Goal: Task Accomplishment & Management: Manage account settings

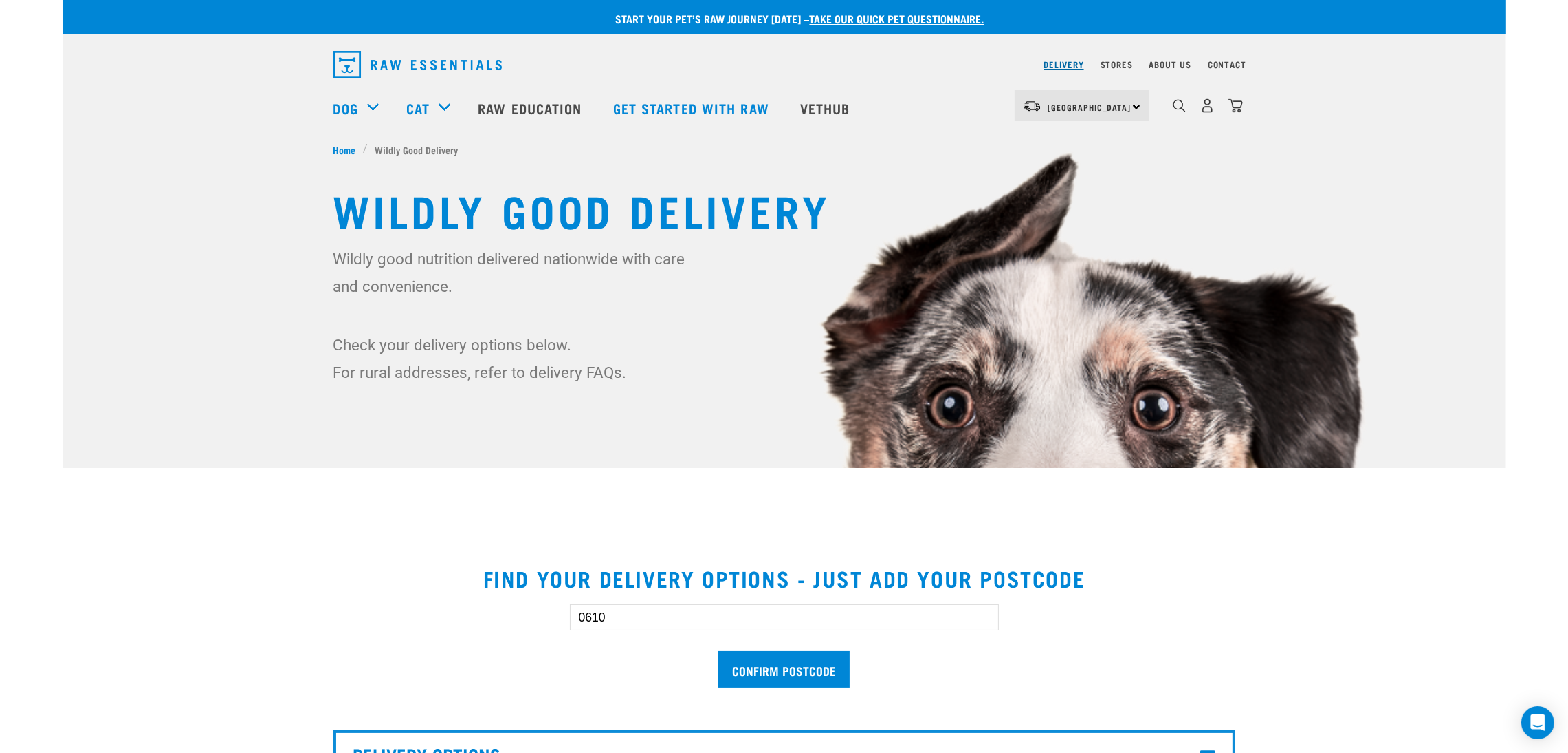
click at [1053, 62] on link "Delivery" at bounding box center [1064, 64] width 40 height 5
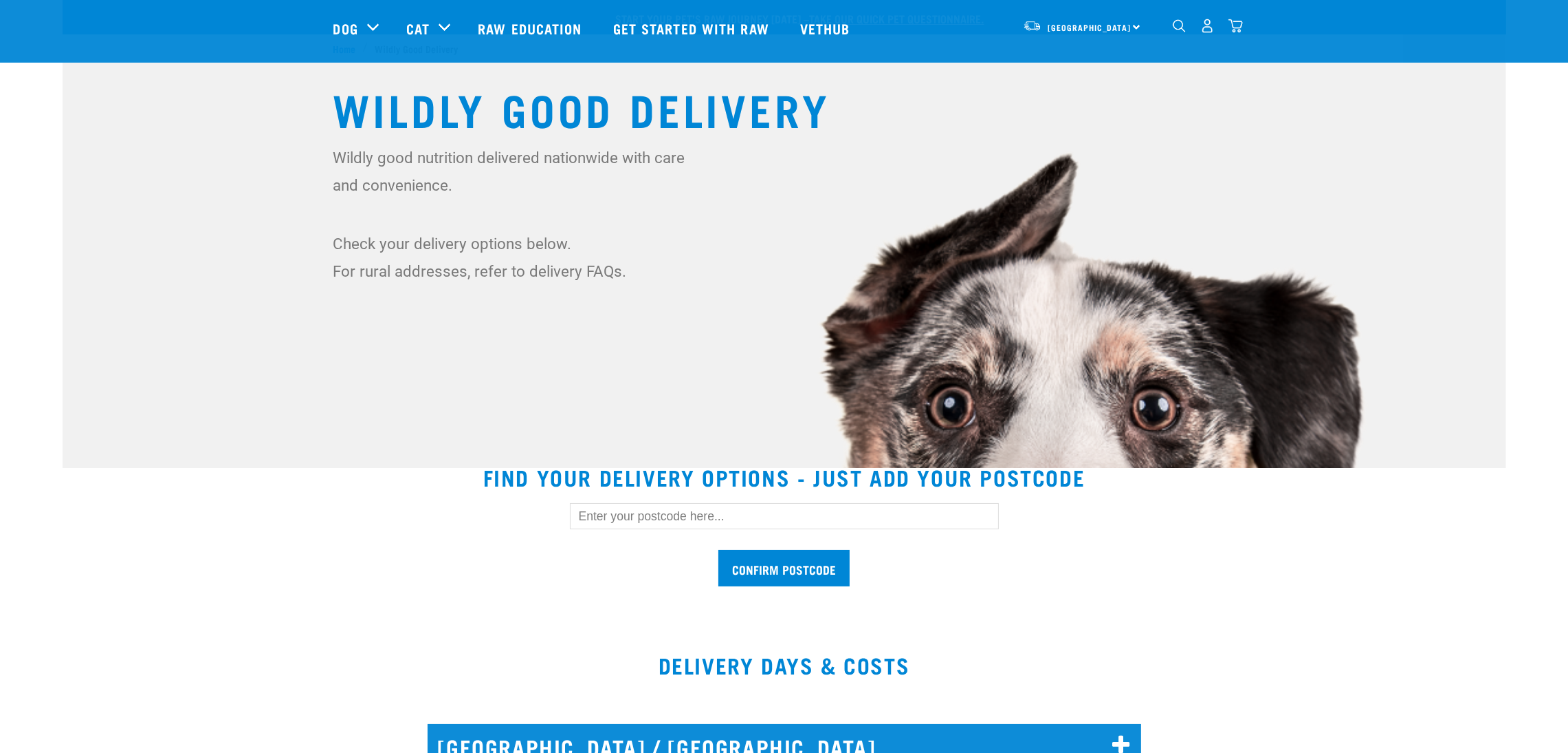
scroll to position [413, 0]
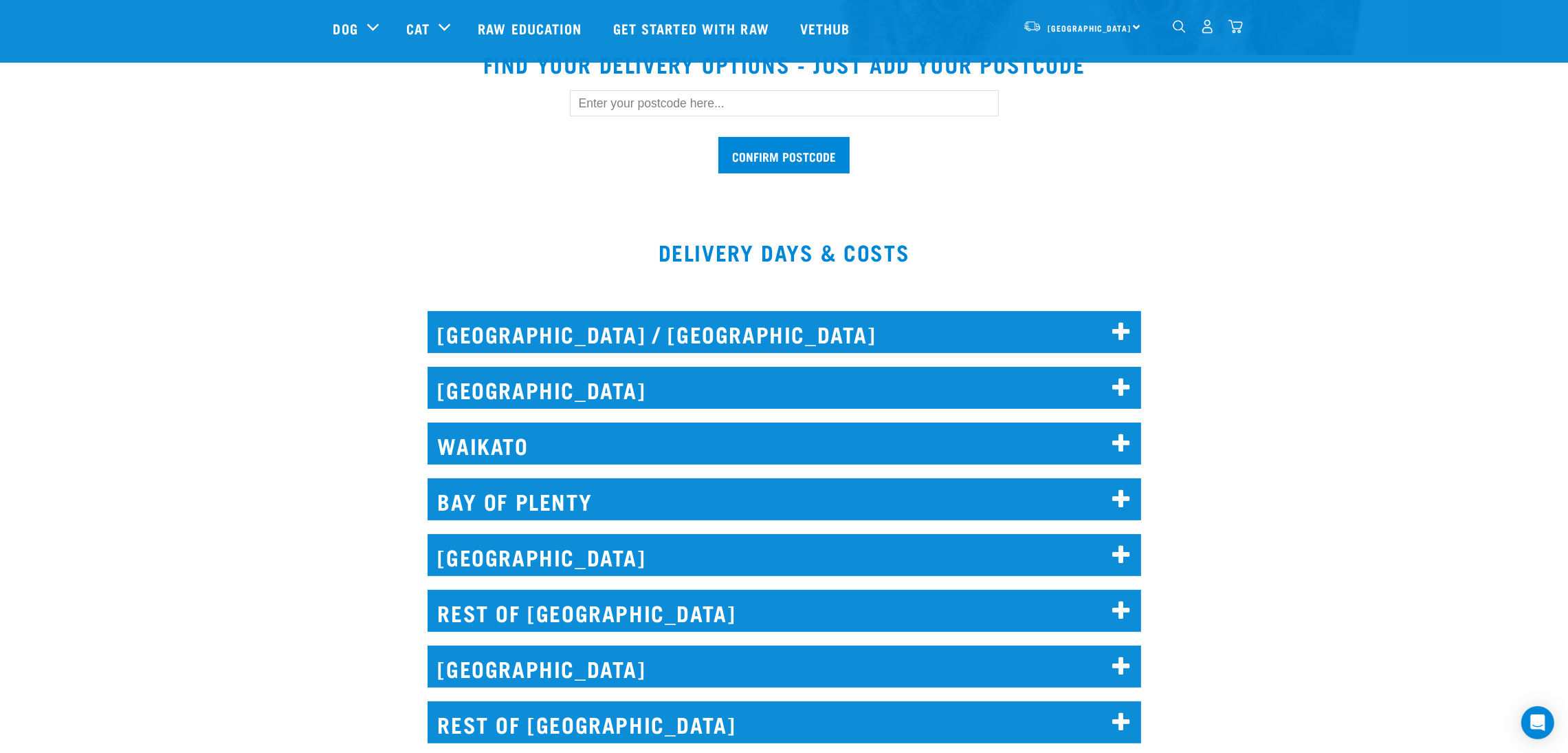
click at [617, 383] on h2 "AUCKLAND" at bounding box center [784, 388] width 714 height 42
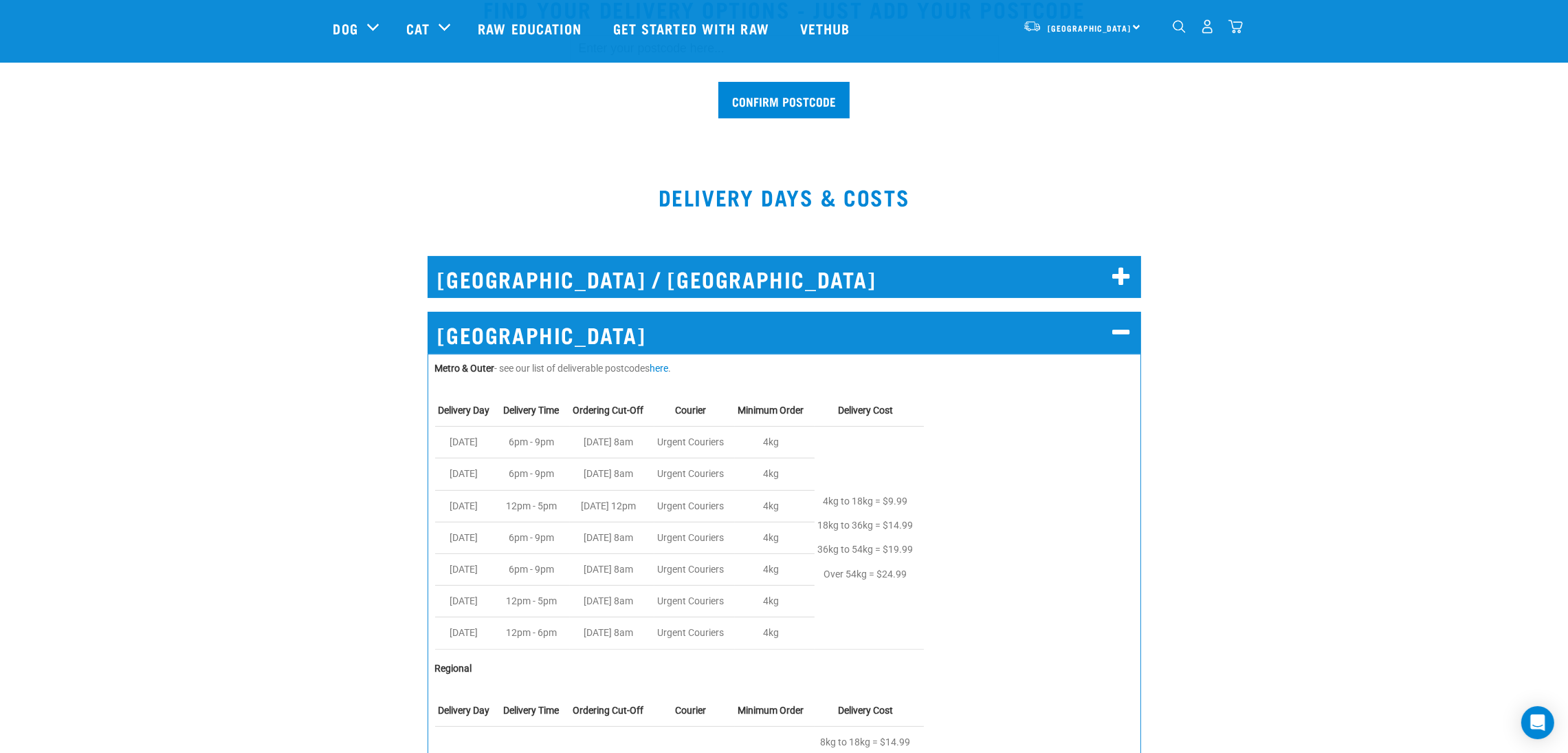
scroll to position [515, 0]
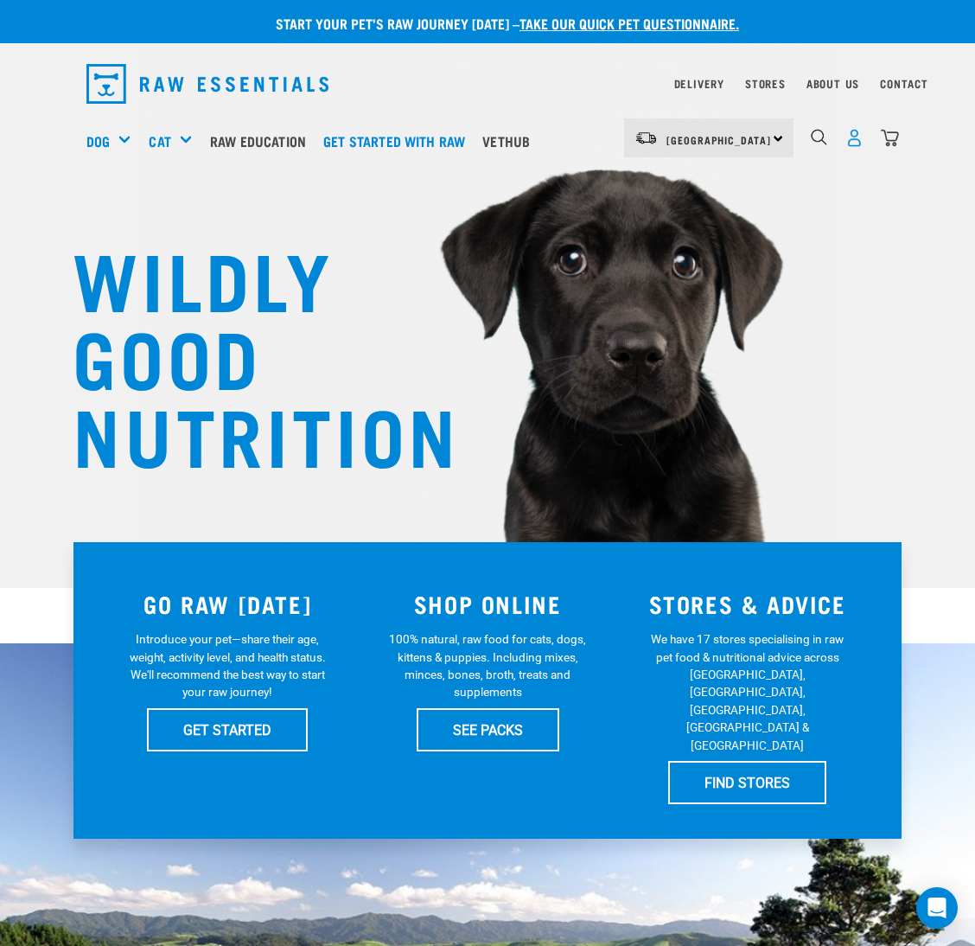
click at [859, 140] on img "dropdown navigation" at bounding box center [854, 138] width 18 height 18
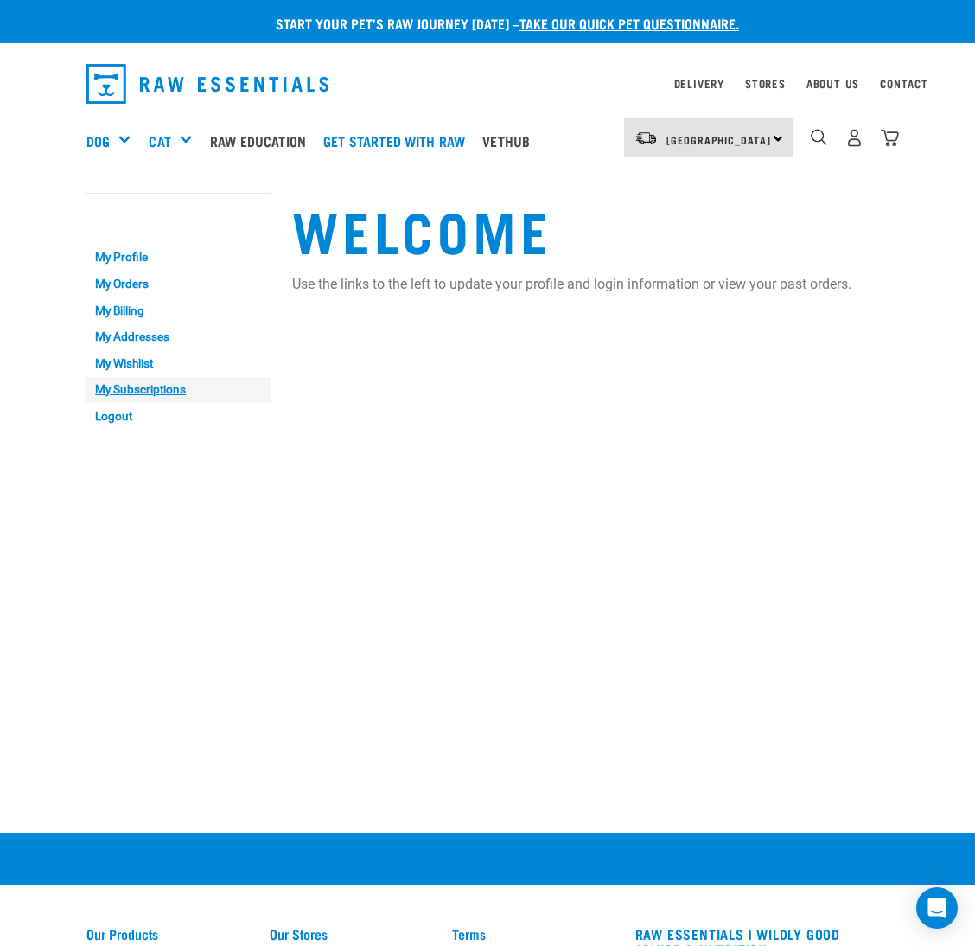
click at [189, 384] on link "My Subscriptions" at bounding box center [178, 390] width 185 height 27
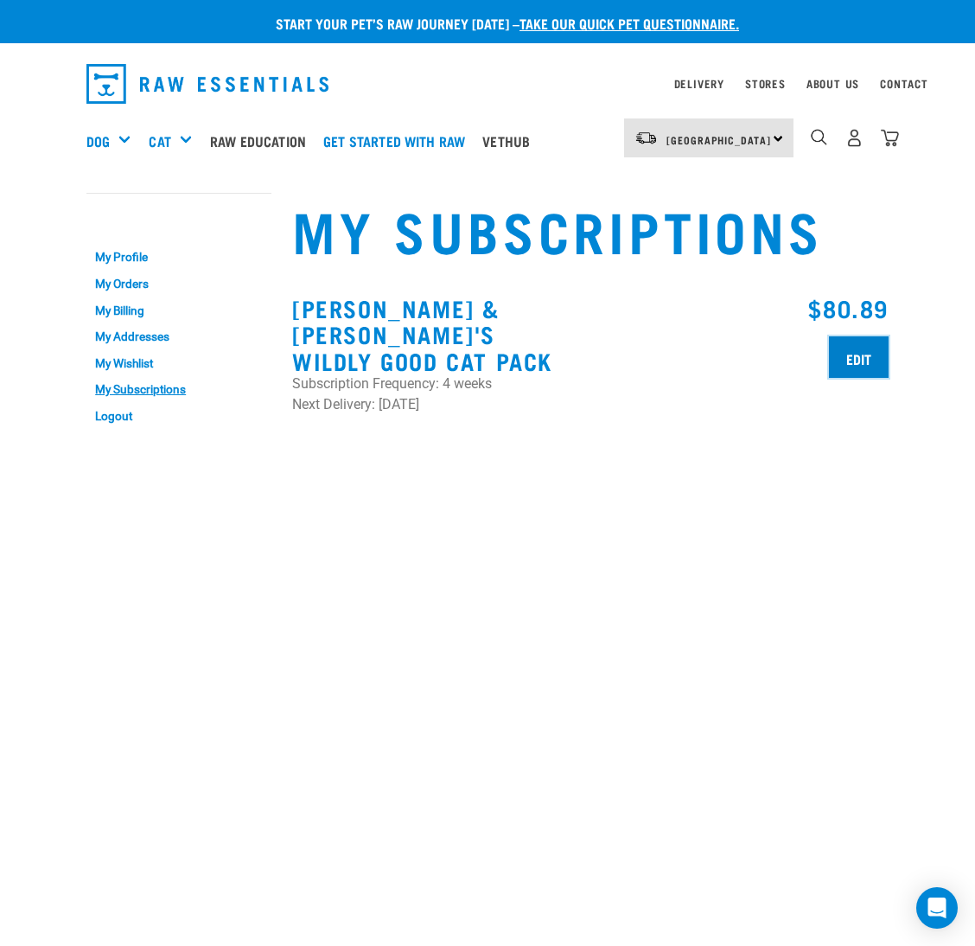
click at [857, 353] on input "Edit" at bounding box center [859, 356] width 60 height 41
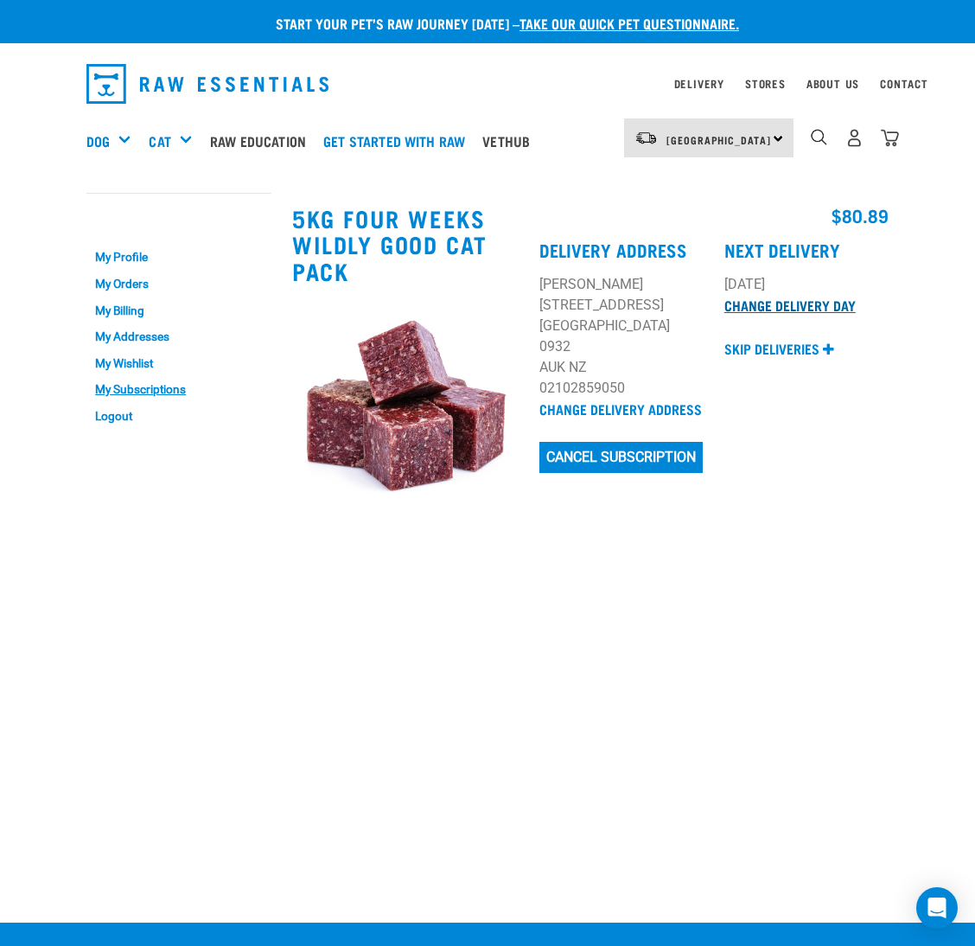
click at [785, 308] on link "Change Delivery Day" at bounding box center [789, 305] width 131 height 8
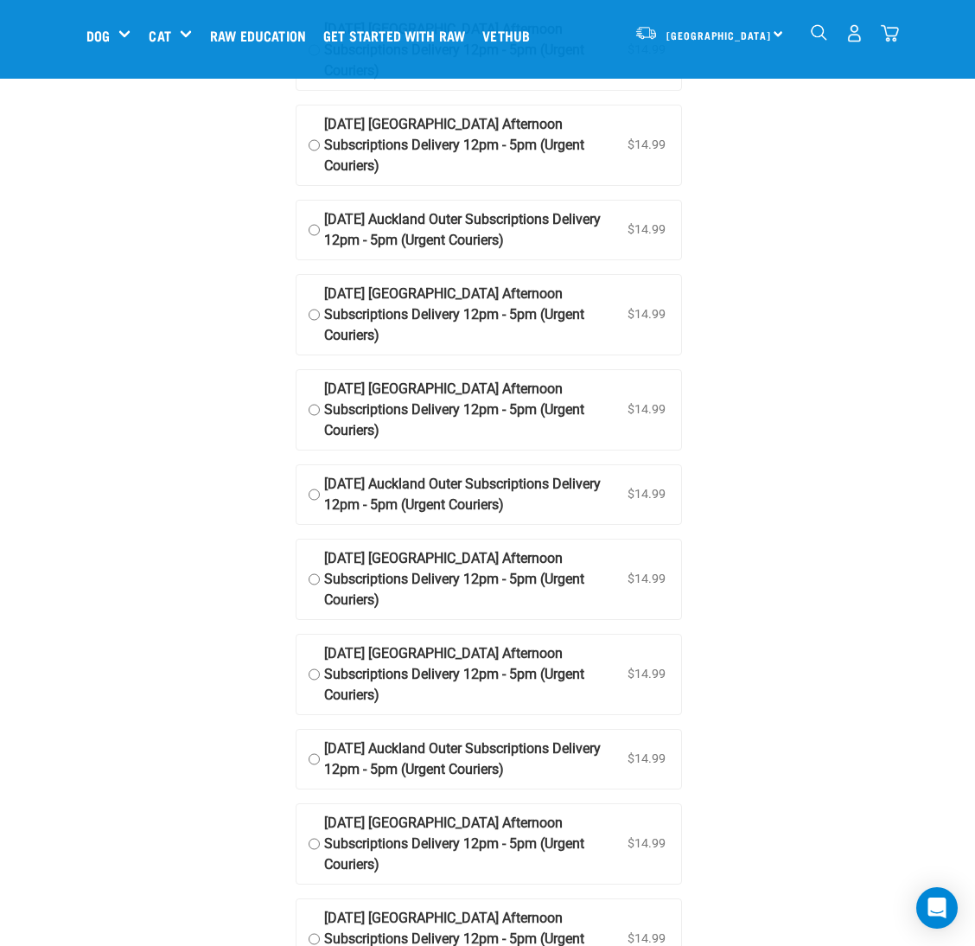
scroll to position [519, 0]
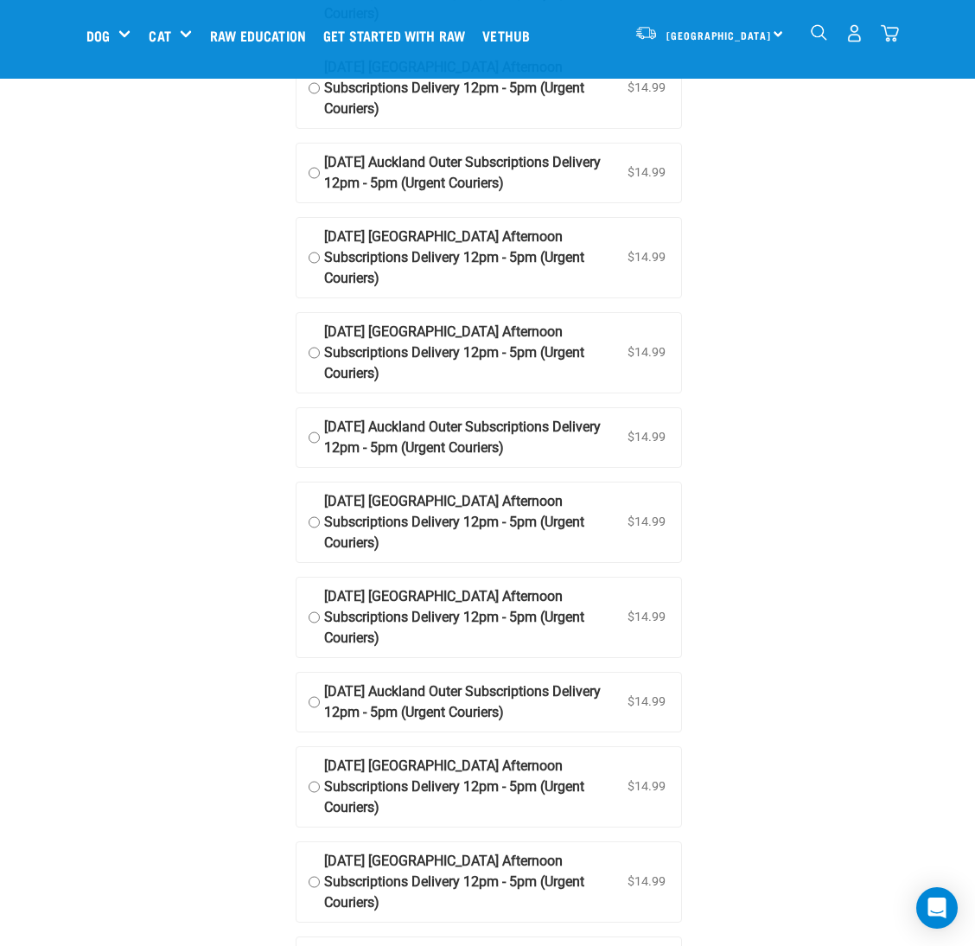
click at [314, 723] on input "[DATE] Auckland Outer Subscriptions Delivery 12pm - 5pm (Urgent Couriers) $14.9…" at bounding box center [314, 701] width 11 height 41
radio input "true"
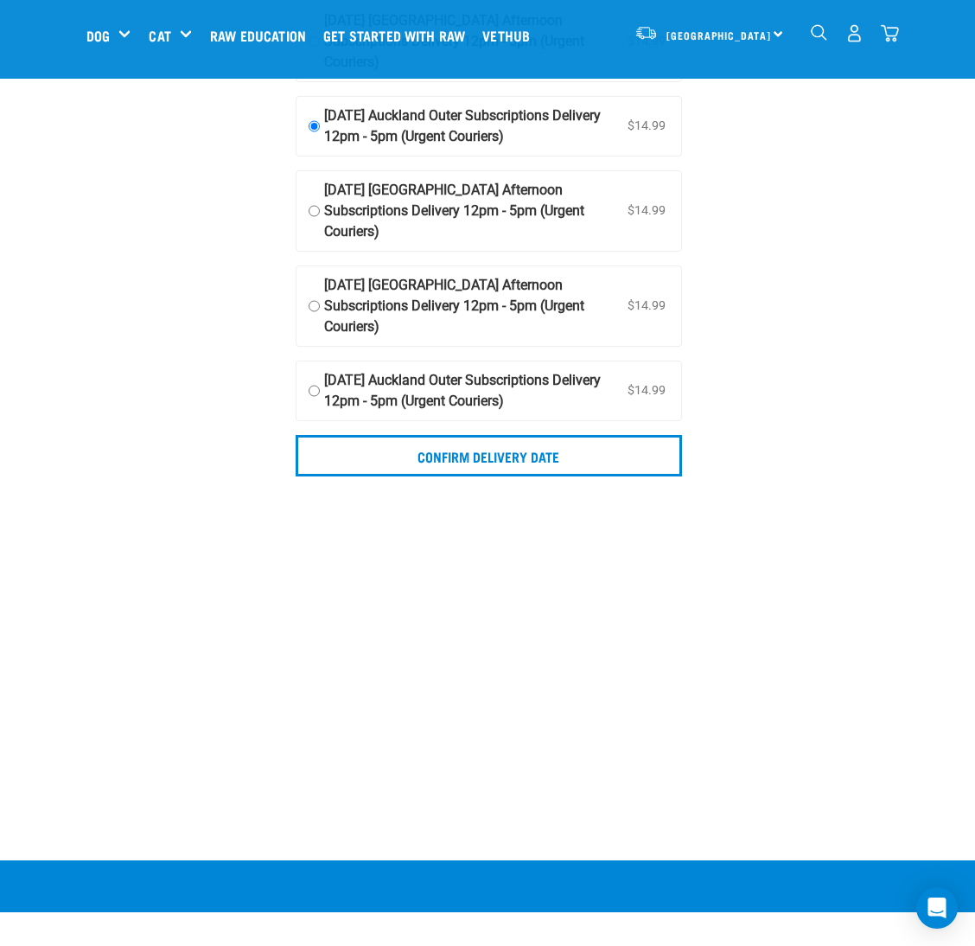
scroll to position [1296, 0]
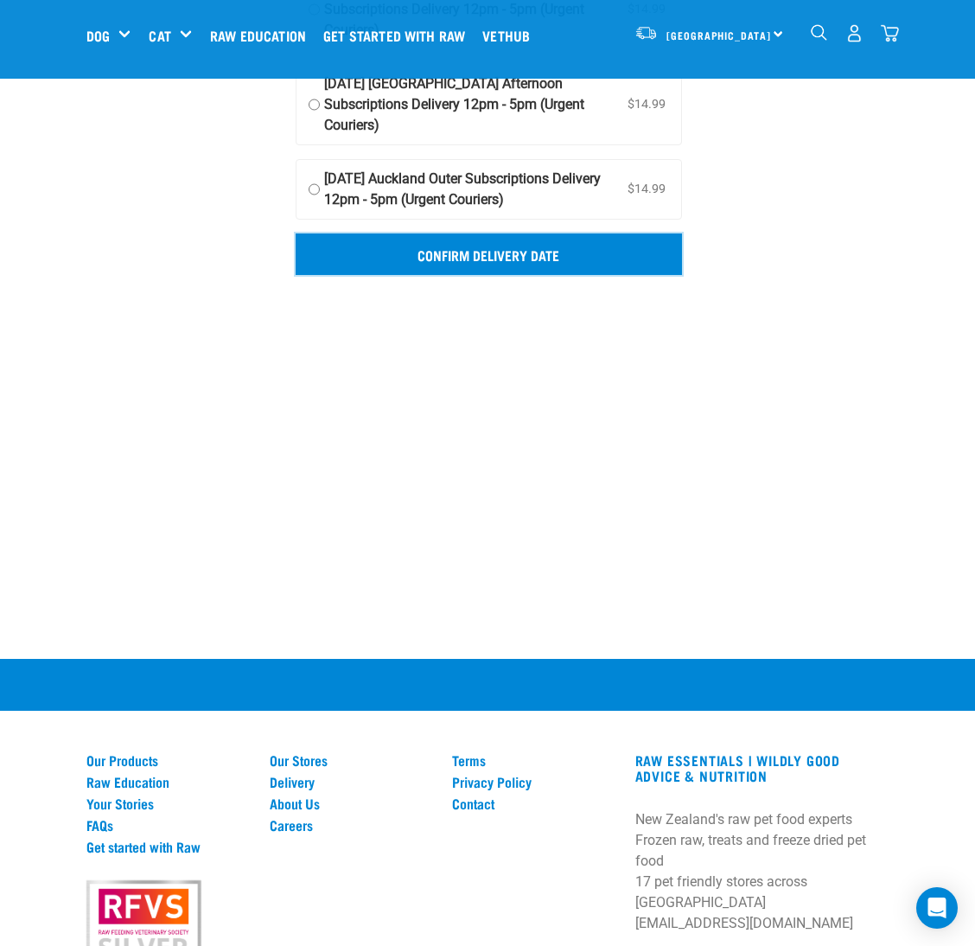
click at [532, 275] on input "Confirm delivery date" at bounding box center [489, 253] width 386 height 41
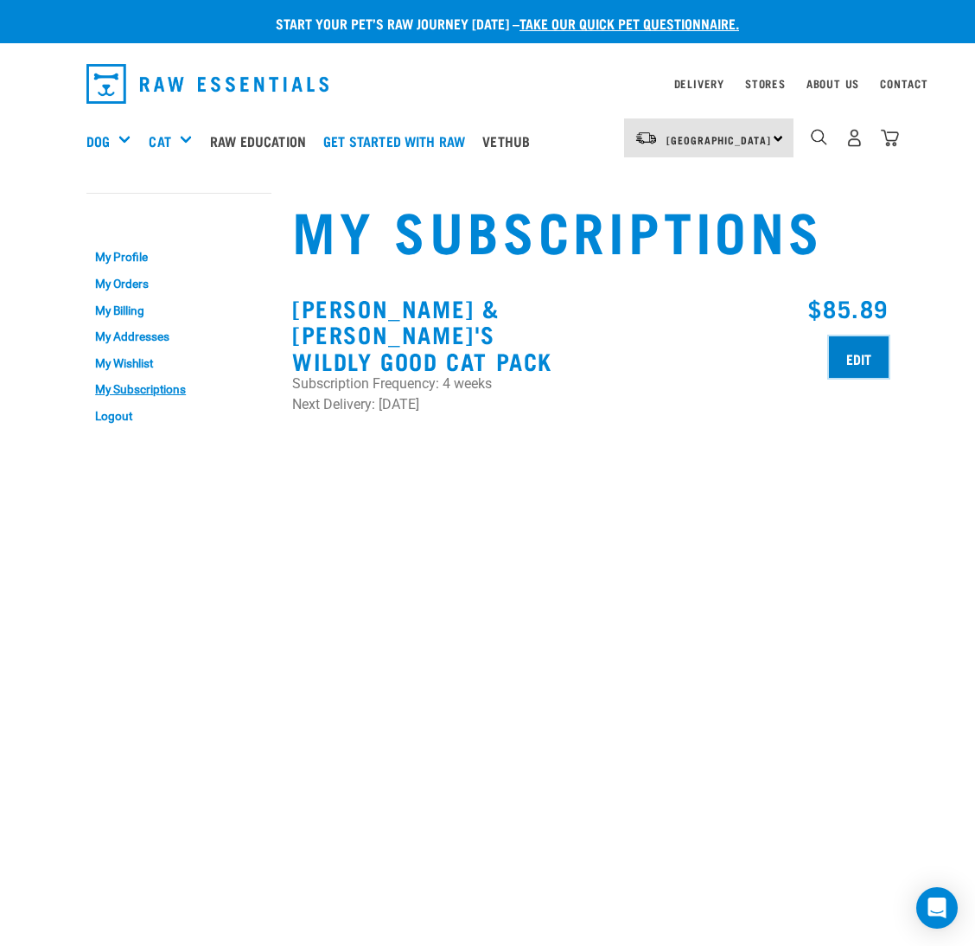
click at [849, 353] on input "Edit" at bounding box center [859, 356] width 60 height 41
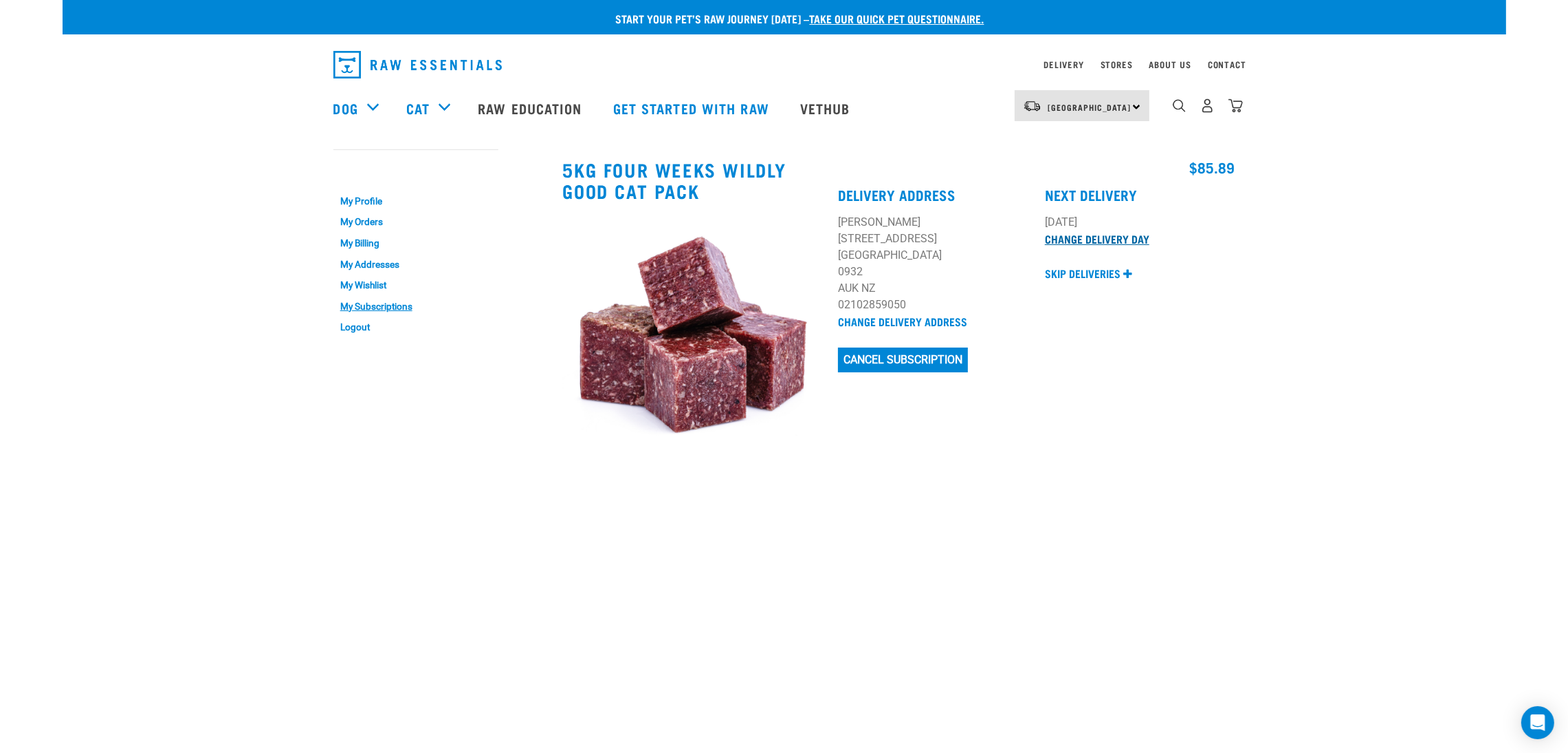
click at [775, 236] on link "Change Delivery Day" at bounding box center [1097, 239] width 104 height 6
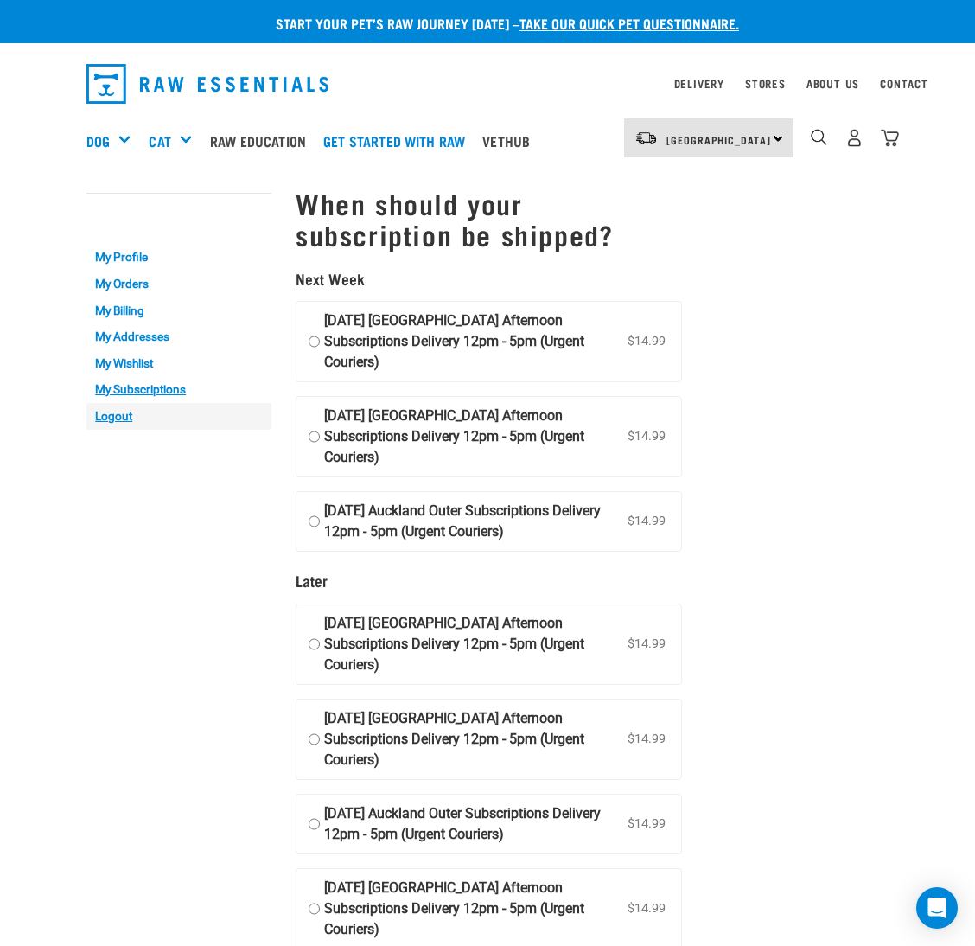
click at [98, 420] on link "Logout" at bounding box center [178, 416] width 185 height 27
